Goal: Task Accomplishment & Management: Manage account settings

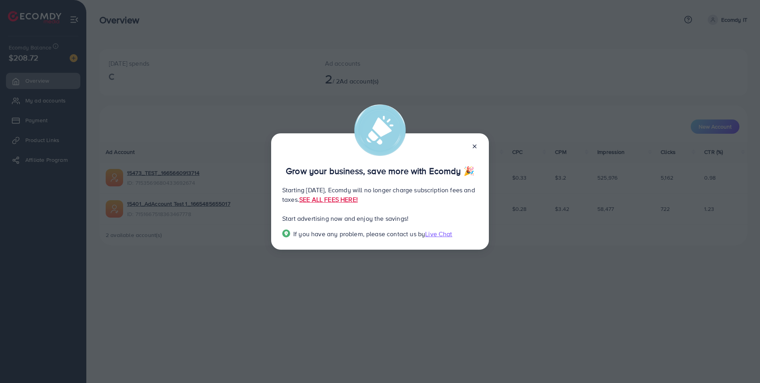
click at [476, 148] on line at bounding box center [474, 146] width 3 height 3
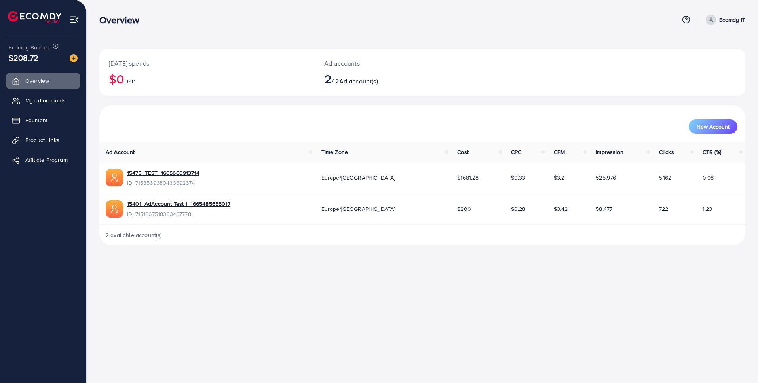
click at [721, 23] on p "Ecomdy IT" at bounding box center [732, 20] width 26 height 10
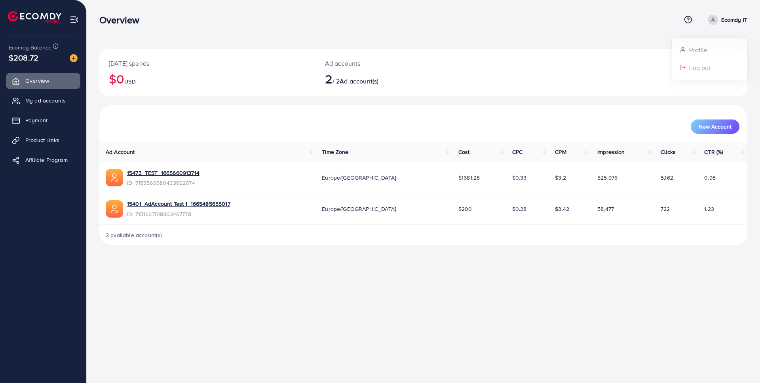
click at [694, 62] on span "Log out" at bounding box center [699, 65] width 21 height 10
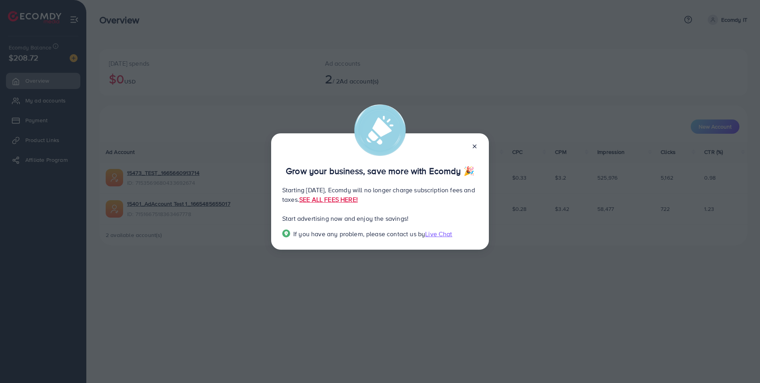
click at [477, 146] on icon at bounding box center [474, 146] width 6 height 6
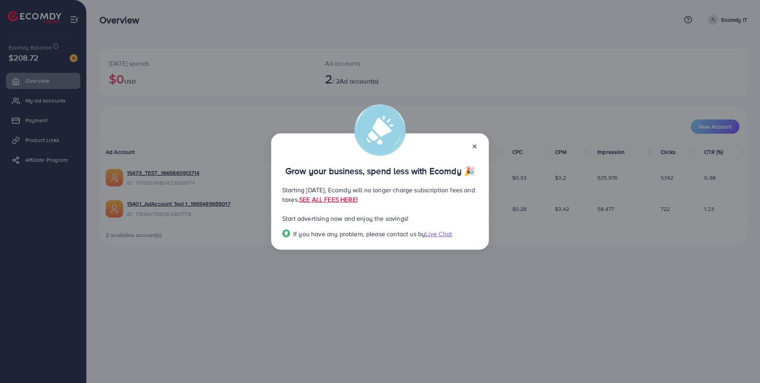
click at [474, 146] on icon at bounding box center [474, 146] width 6 height 6
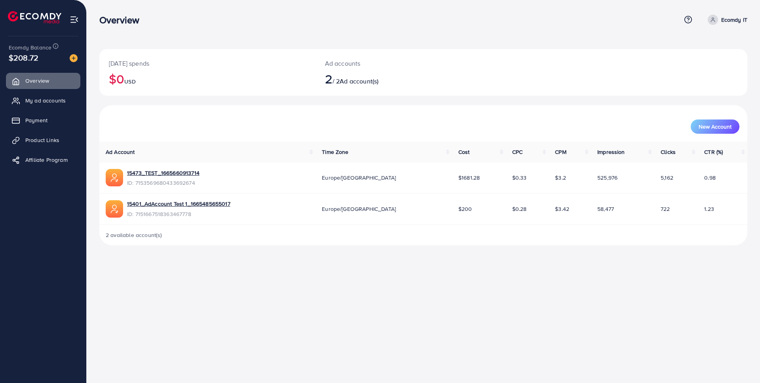
click at [526, 69] on div "Today's spends $0 USD Ad accounts 2 / 2 Ad account(s)" at bounding box center [423, 72] width 648 height 47
click at [722, 21] on p "Ecomdy IT" at bounding box center [734, 20] width 26 height 10
click at [686, 66] on link "Log out" at bounding box center [709, 65] width 75 height 18
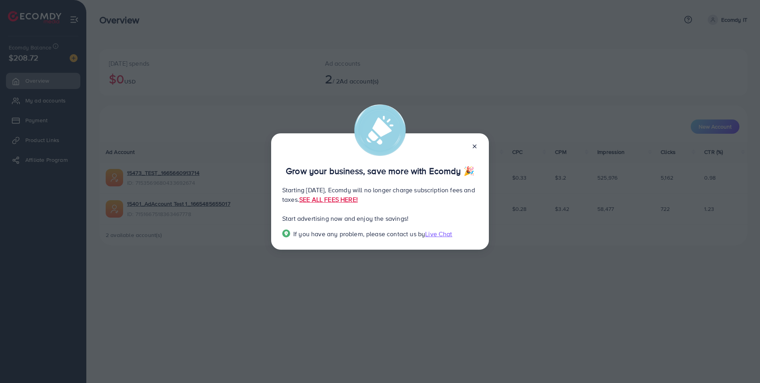
click at [474, 145] on icon at bounding box center [474, 146] width 6 height 6
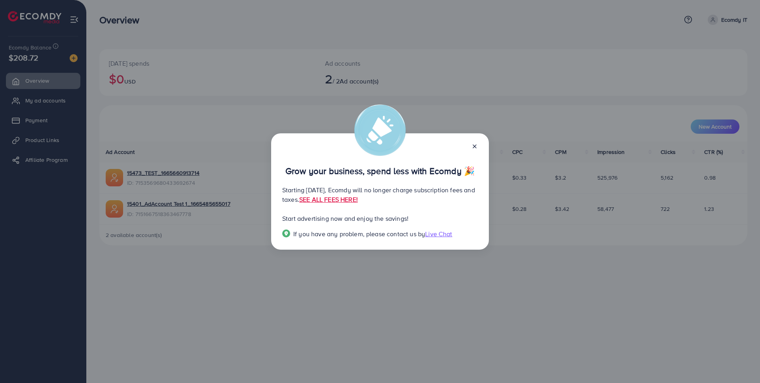
click at [537, 108] on div "Grow your business, spend less with Ecomdy 🎉 Starting September 29, 2025, Ecomd…" at bounding box center [380, 191] width 760 height 383
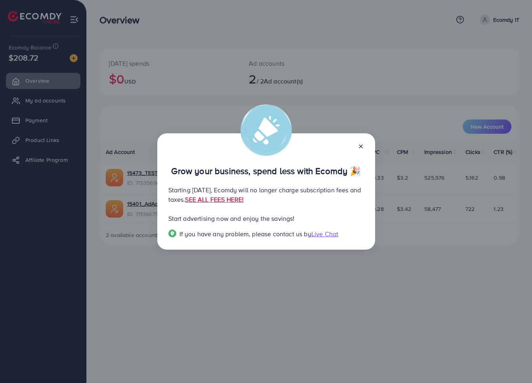
click at [412, 60] on div "Grow your business, spend less with Ecomdy 🎉 Starting September 29, 2025, Ecomd…" at bounding box center [266, 191] width 532 height 383
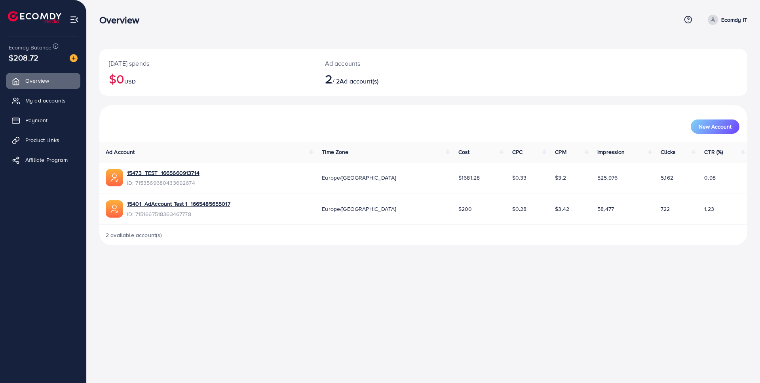
click at [720, 23] on link "Ecomdy IT" at bounding box center [726, 20] width 43 height 10
click at [688, 62] on link "Log out" at bounding box center [709, 65] width 75 height 18
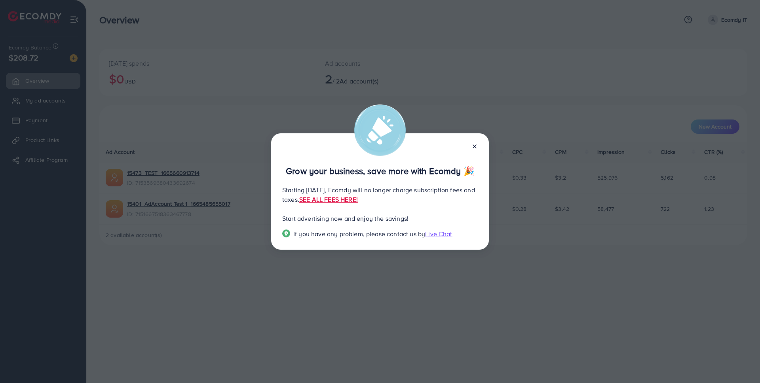
click at [472, 147] on icon at bounding box center [474, 146] width 6 height 6
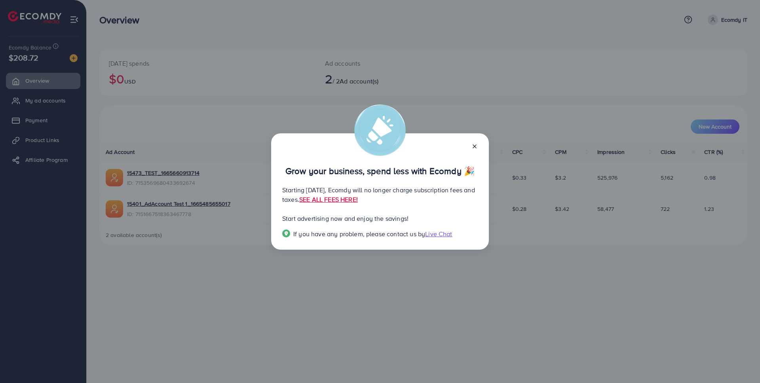
click at [473, 146] on icon at bounding box center [474, 146] width 6 height 6
